Goal: Information Seeking & Learning: Check status

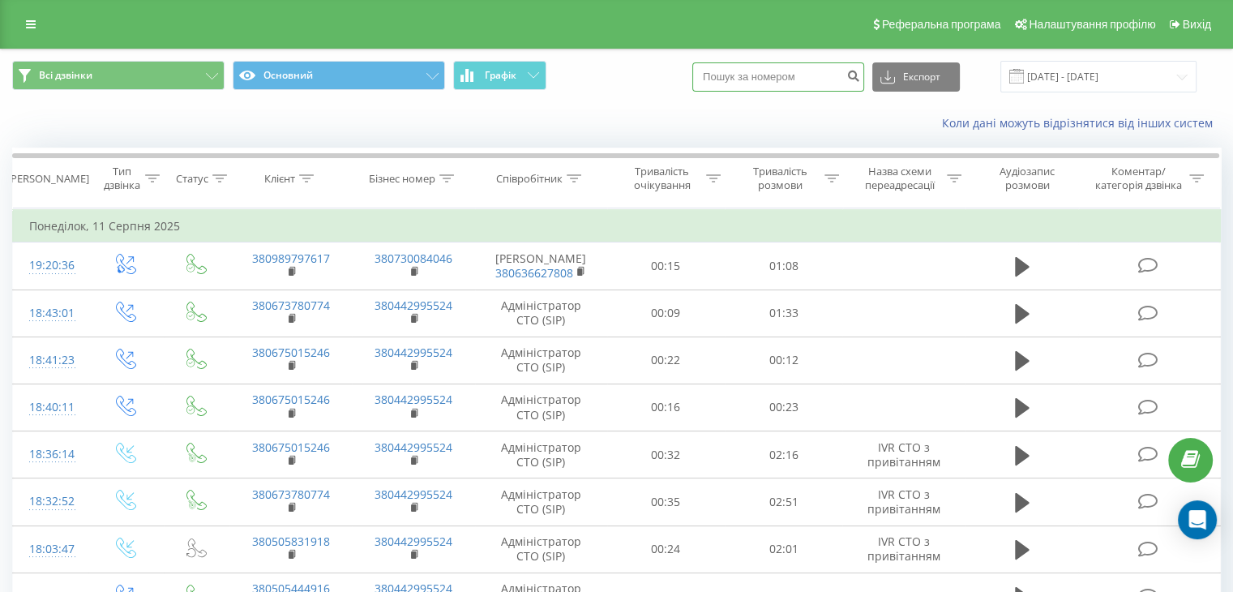
click at [774, 72] on input at bounding box center [778, 76] width 172 height 29
click at [1148, 80] on input "[DATE] - [DATE]" at bounding box center [1098, 77] width 196 height 32
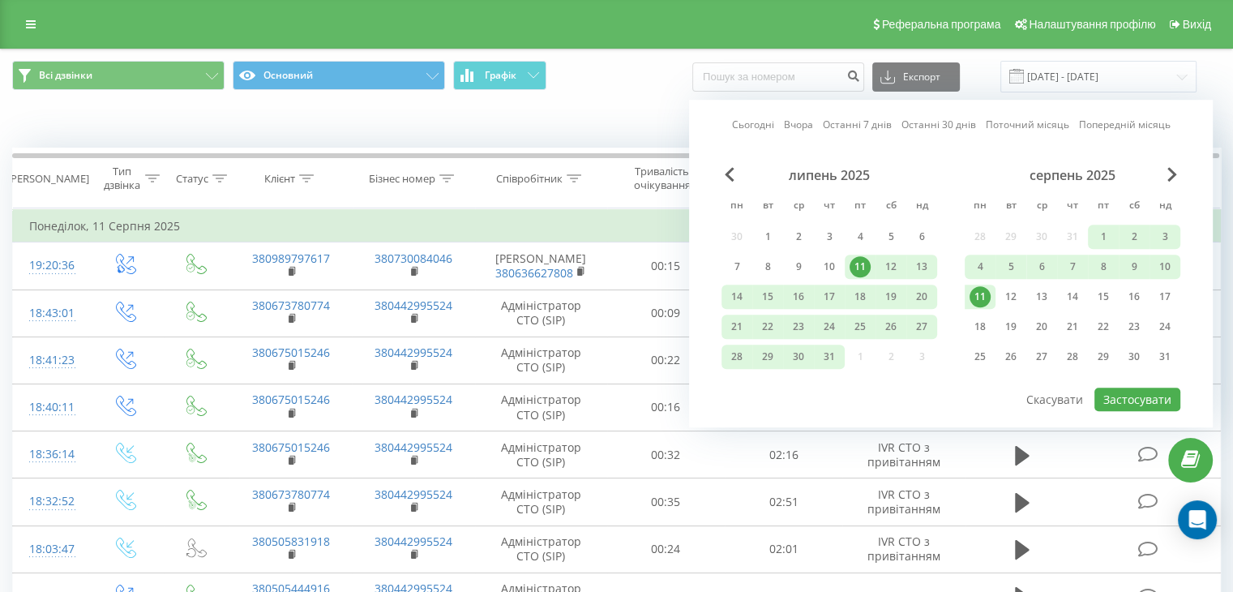
click at [859, 260] on div "11" at bounding box center [860, 266] width 21 height 21
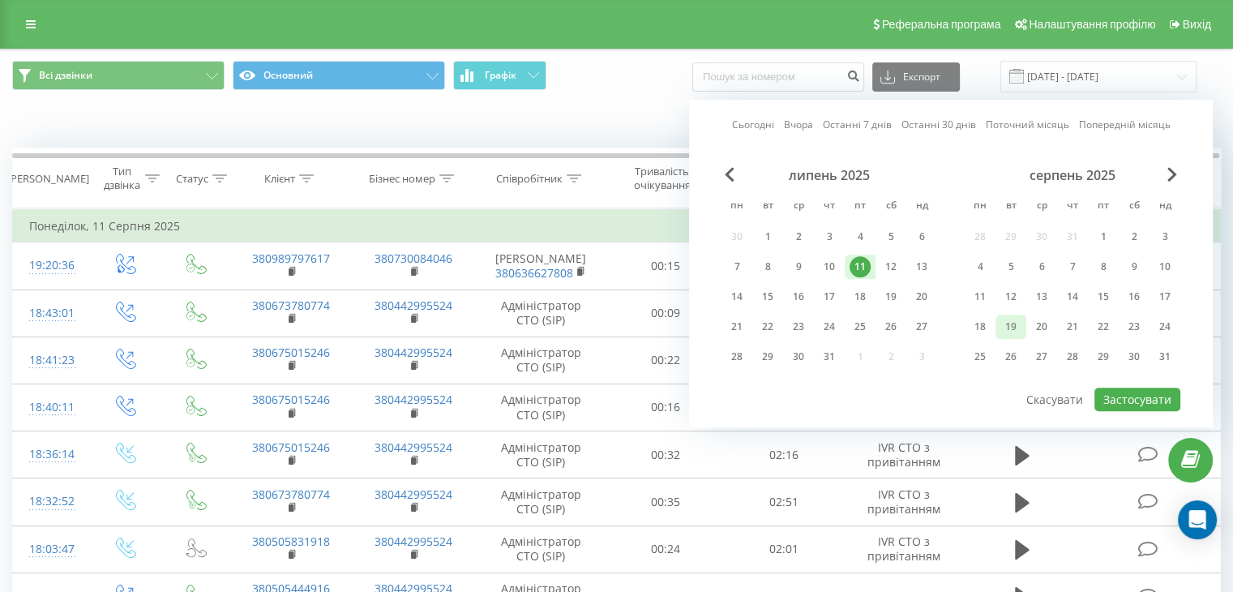
click at [1017, 319] on div "19" at bounding box center [1010, 326] width 21 height 21
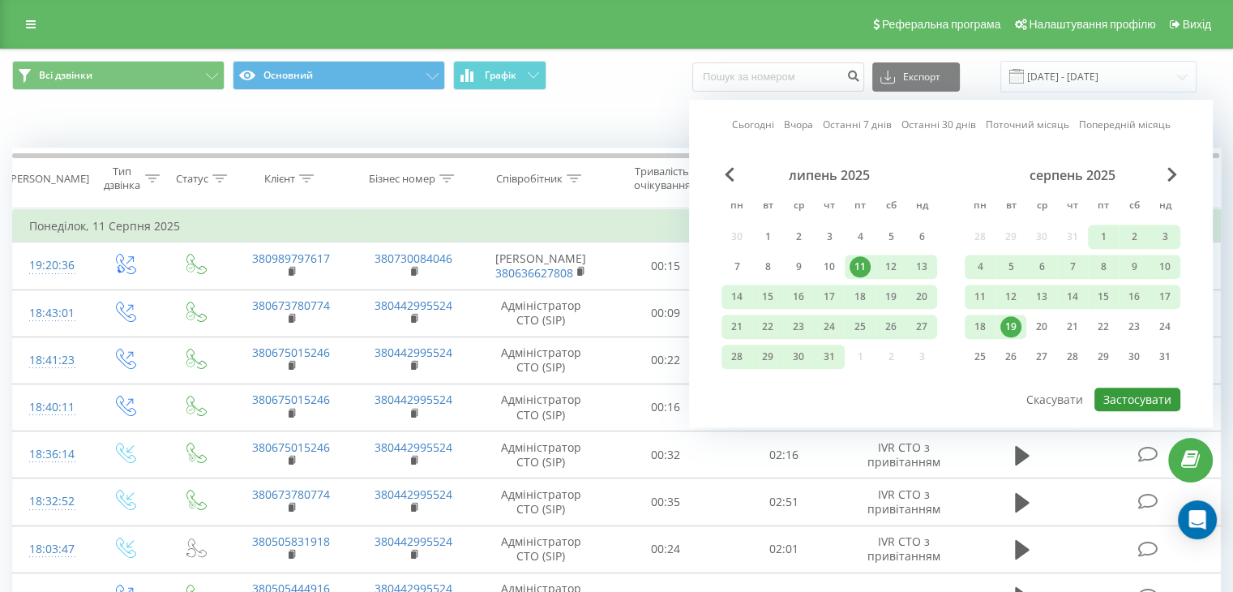
click at [1135, 393] on button "Застосувати" at bounding box center [1137, 399] width 86 height 24
type input "[DATE] - [DATE]"
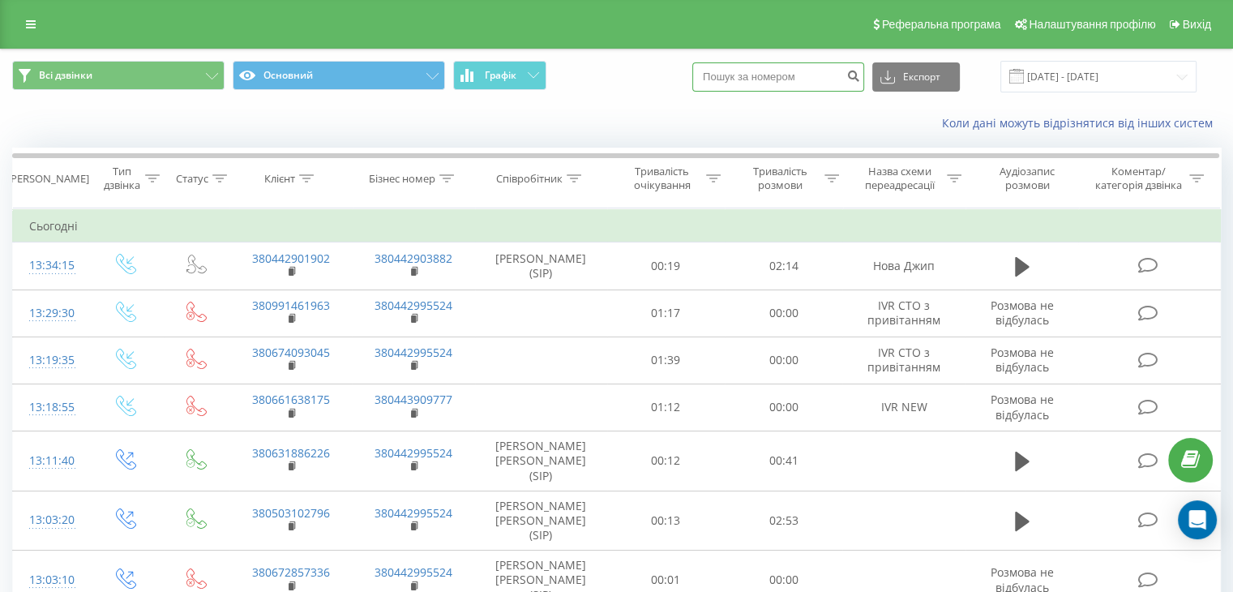
click at [763, 73] on input at bounding box center [778, 76] width 172 height 29
paste input "0671283950"
click at [727, 75] on input "0671283950" at bounding box center [778, 76] width 172 height 29
type input "380671283950"
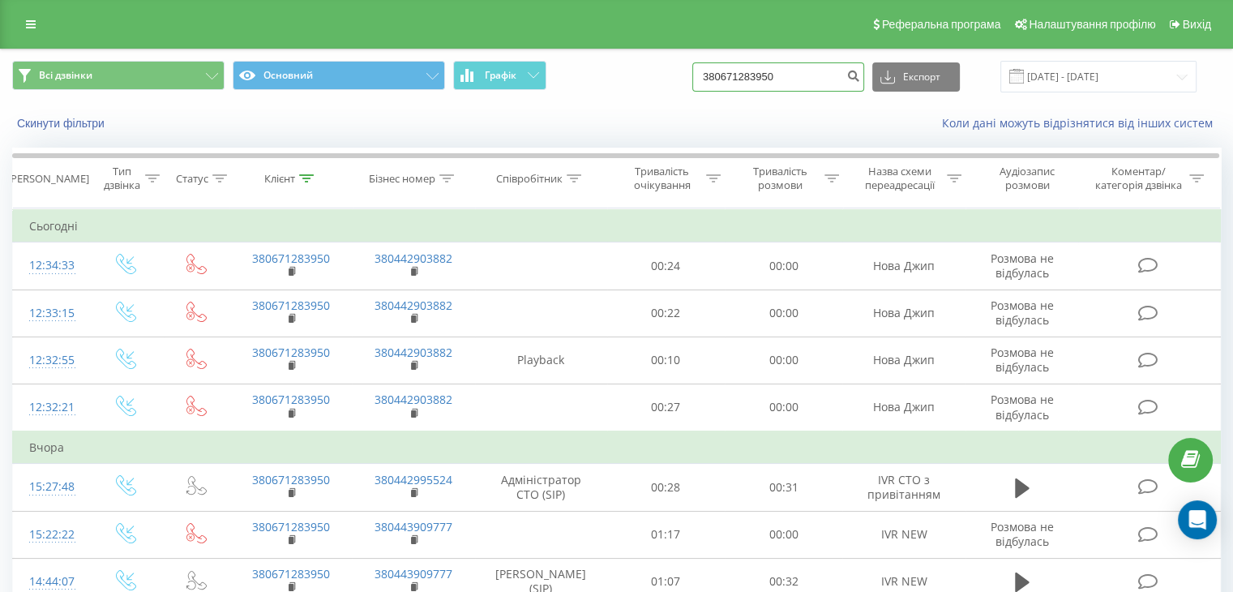
click at [819, 75] on input "380671283950" at bounding box center [778, 76] width 172 height 29
drag, startPoint x: 826, startPoint y: 74, endPoint x: 704, endPoint y: 75, distance: 121.6
click at [704, 75] on div "Всі дзвінки Основний Графік 380671283950 Експорт .csv .xls .xlsx 19.05.2025 - 1…" at bounding box center [616, 77] width 1209 height 32
paste input "963552592"
type input "380963552592"
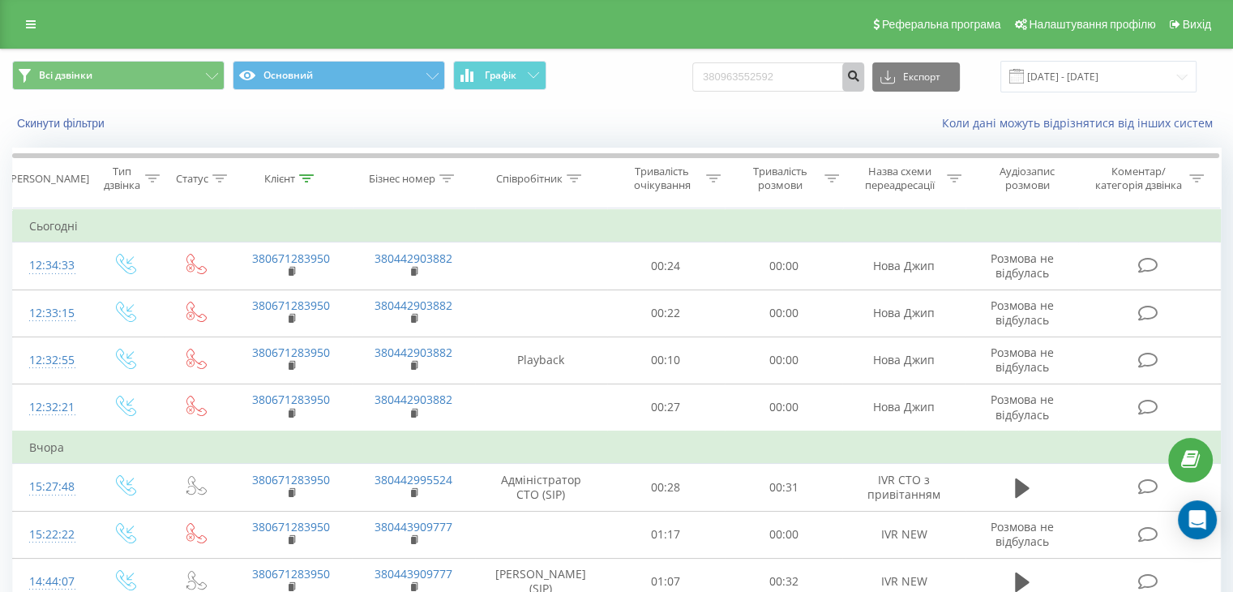
click at [864, 82] on button "submit" at bounding box center [853, 76] width 22 height 29
